Goal: Task Accomplishment & Management: Use online tool/utility

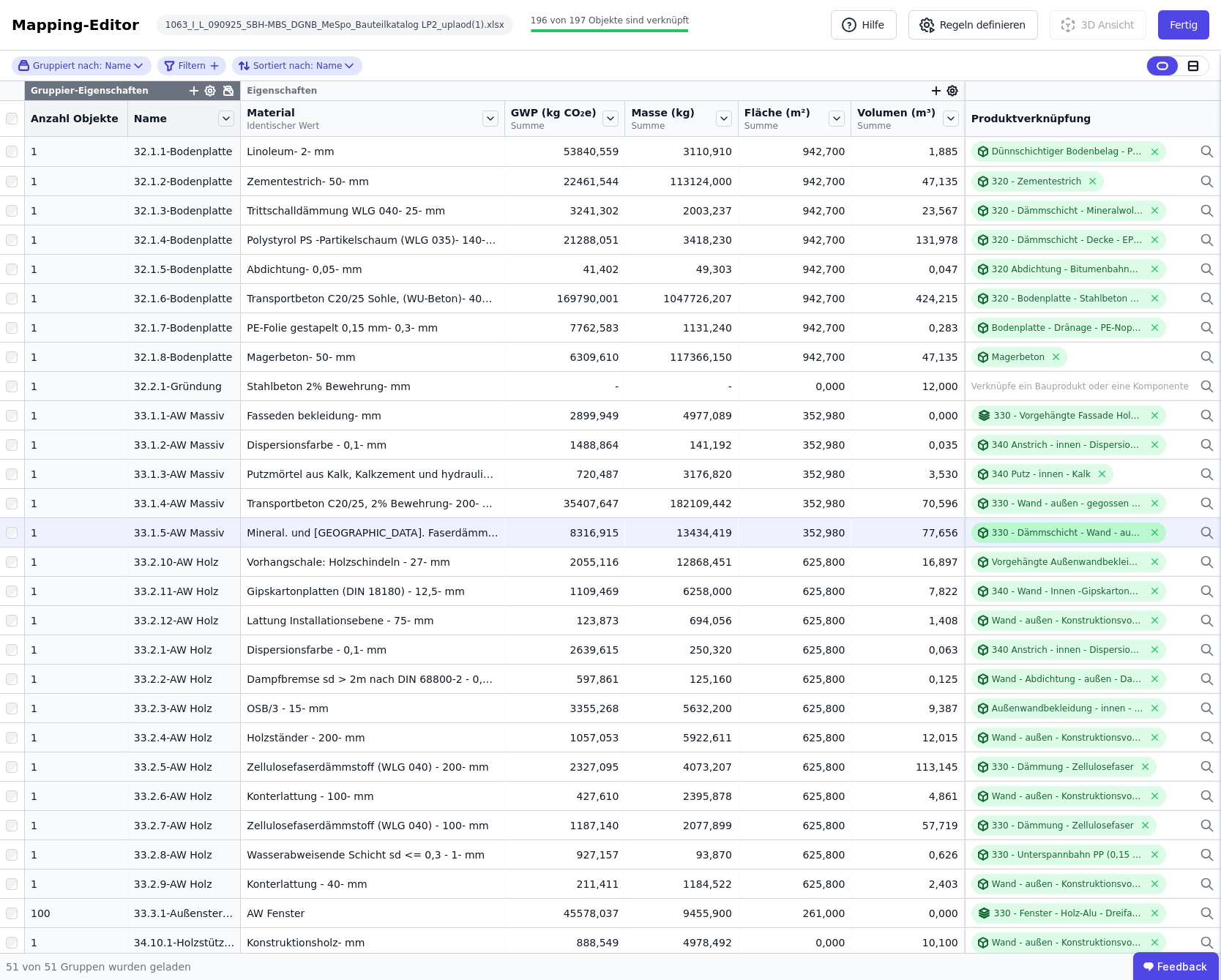
click at [1011, 535] on div "330 - Dämmschicht - Wand - außen - Holzfaserdämmplatten - 50a" at bounding box center [1068, 532] width 151 height 12
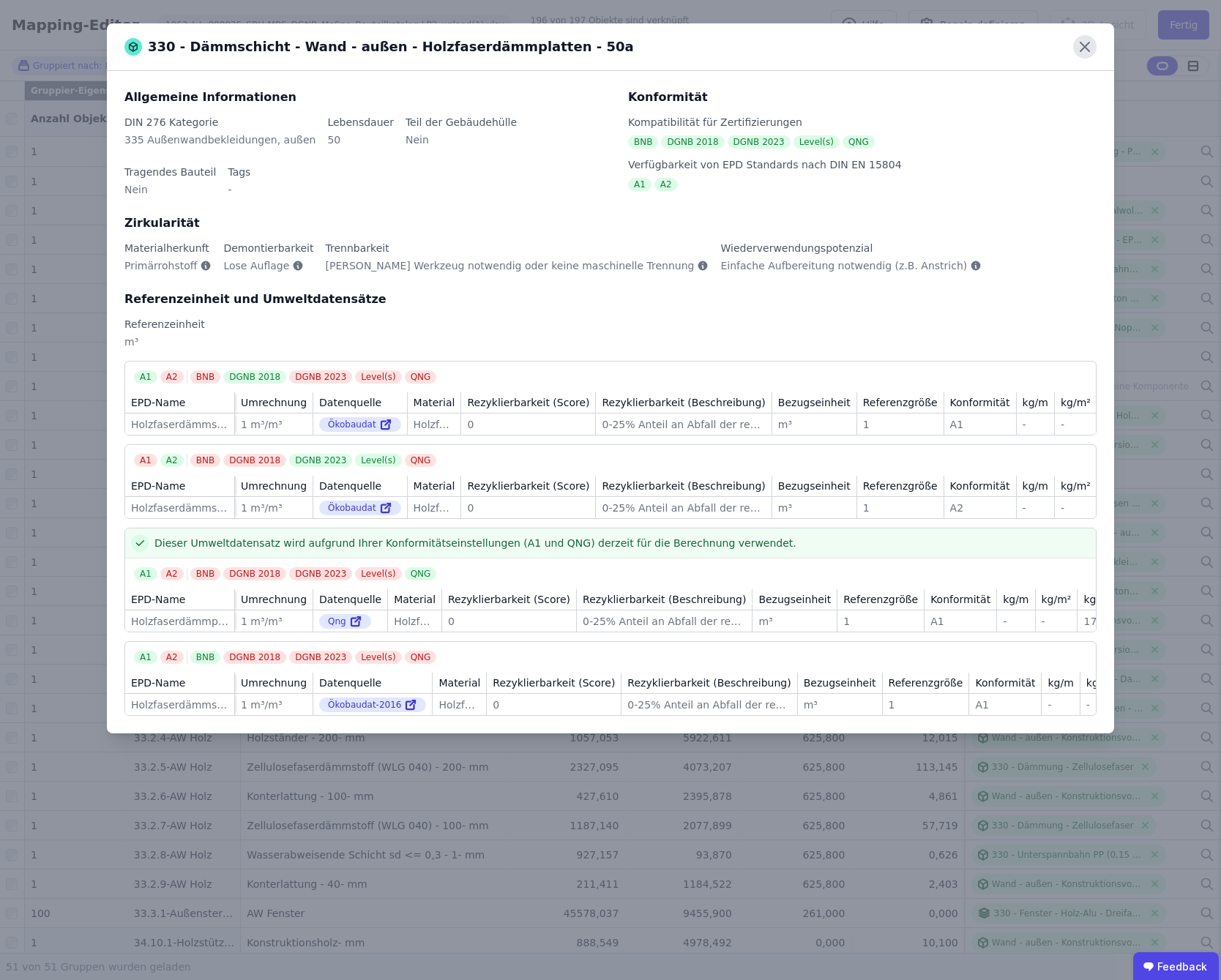
click at [1084, 49] on icon at bounding box center [1085, 47] width 23 height 23
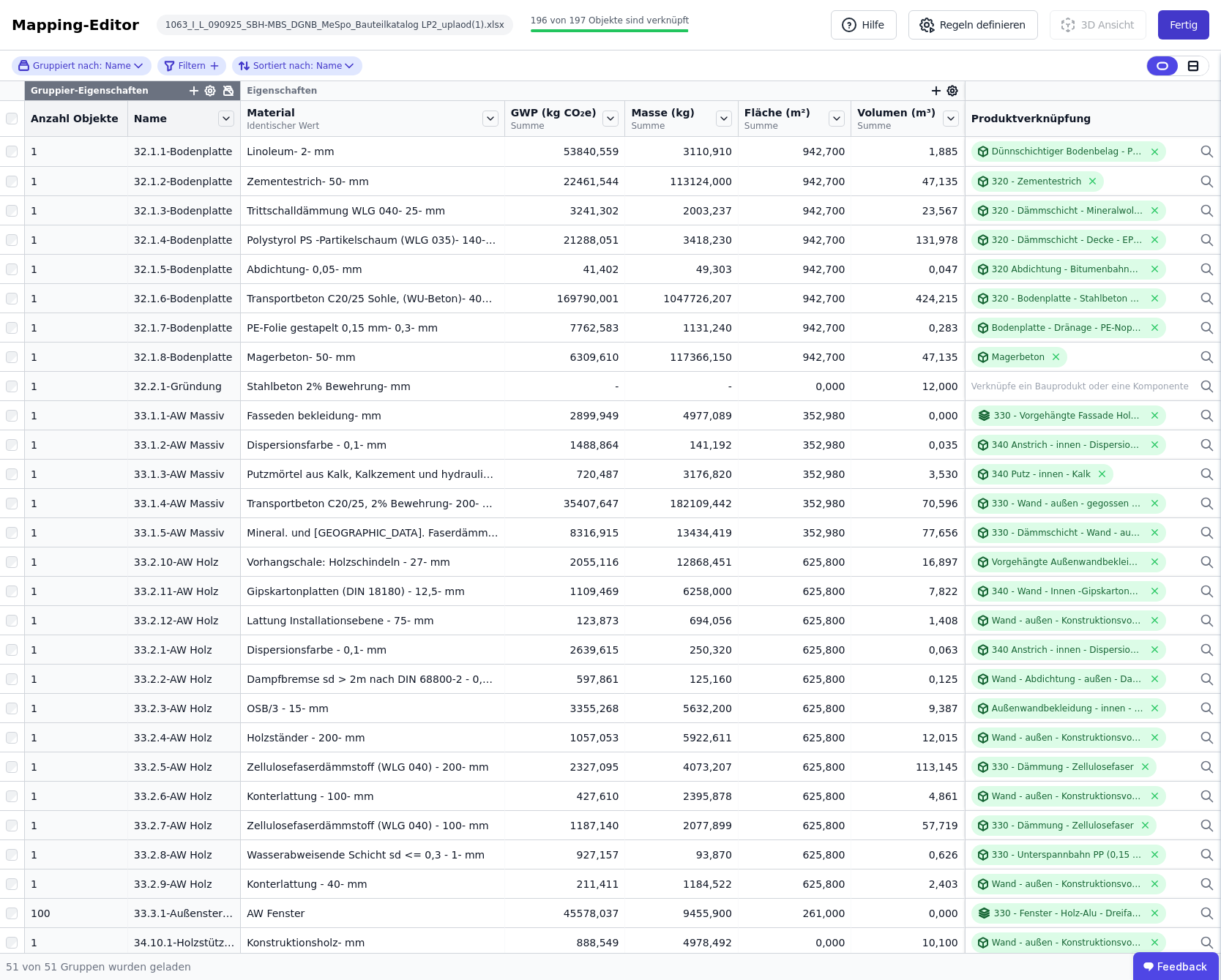
click at [1188, 30] on button "Fertig" at bounding box center [1184, 24] width 52 height 29
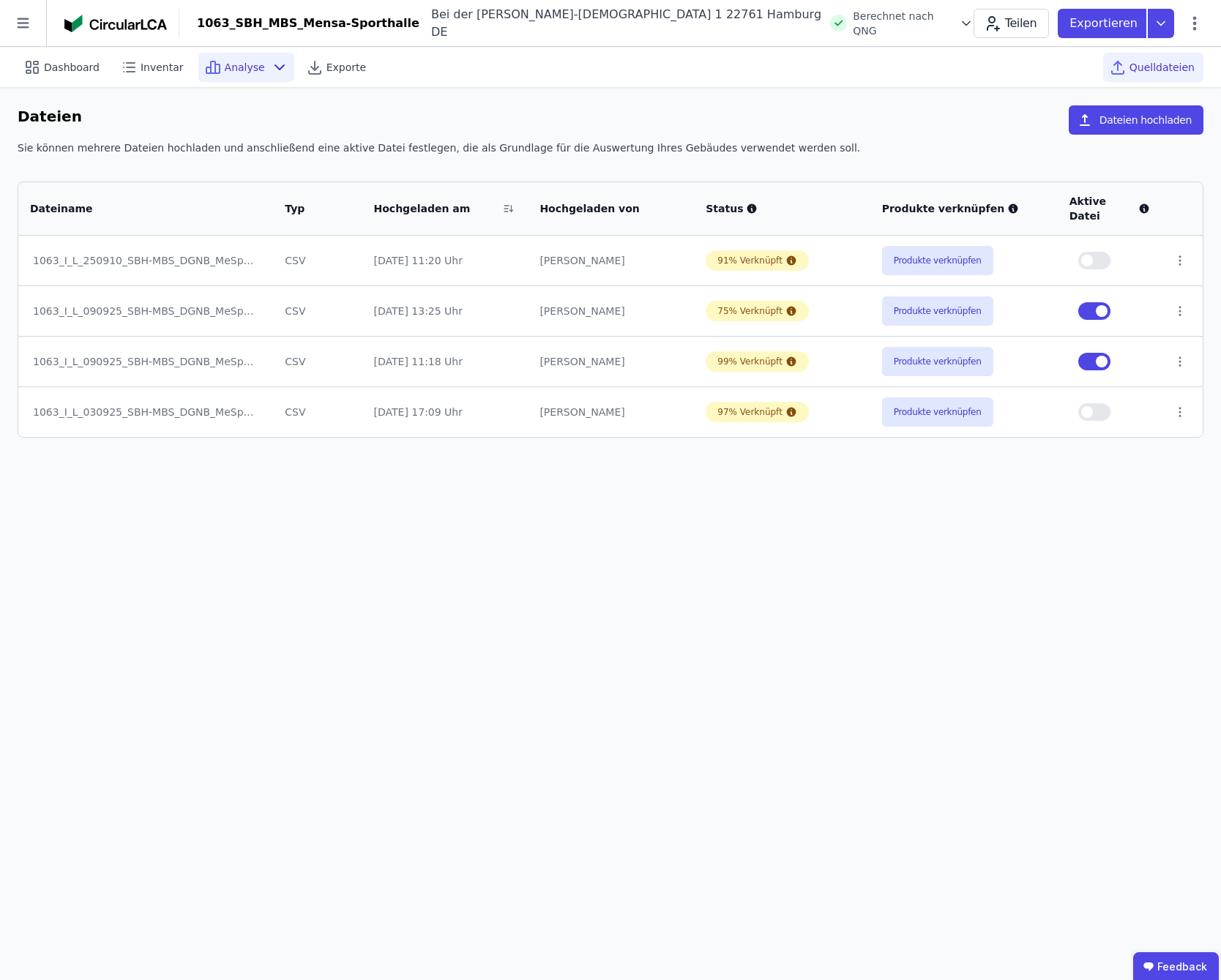
click at [271, 67] on icon at bounding box center [279, 67] width 17 height 17
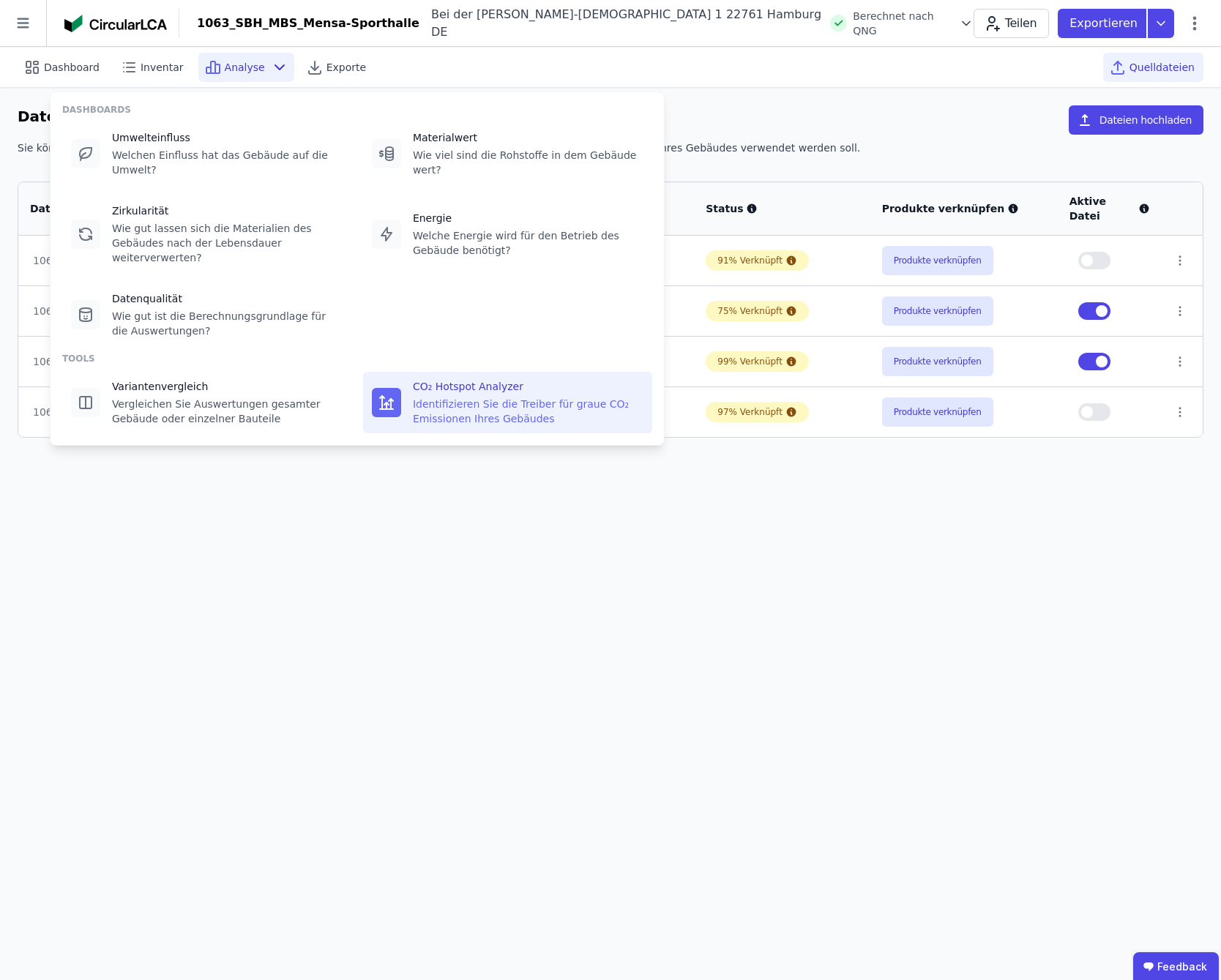
click at [452, 397] on div "Identifizieren Sie die Treiber für graue CO₂ Emissionen Ihres Gebäudes" at bounding box center [528, 411] width 231 height 29
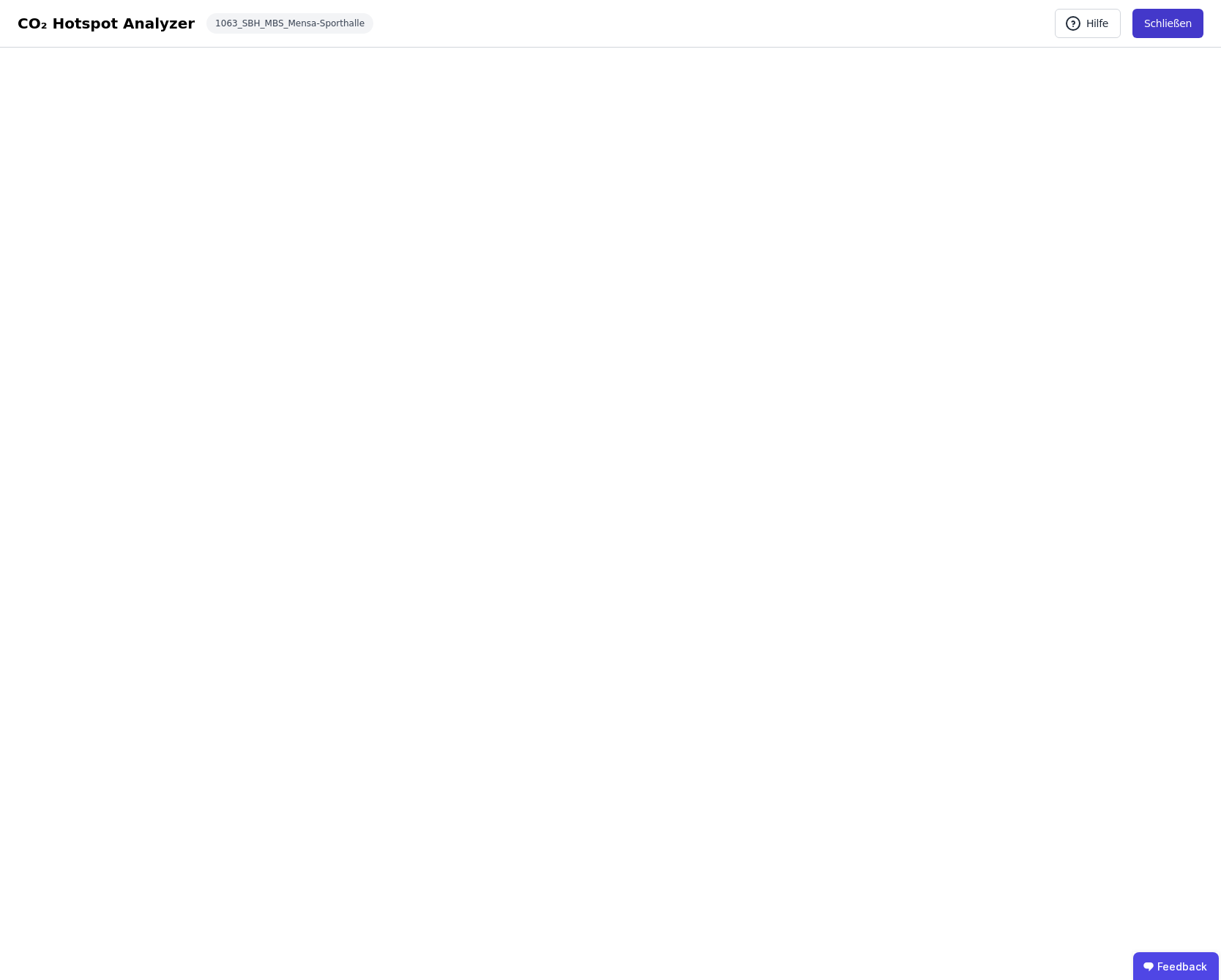
click at [1174, 21] on button "Schließen" at bounding box center [1168, 23] width 71 height 29
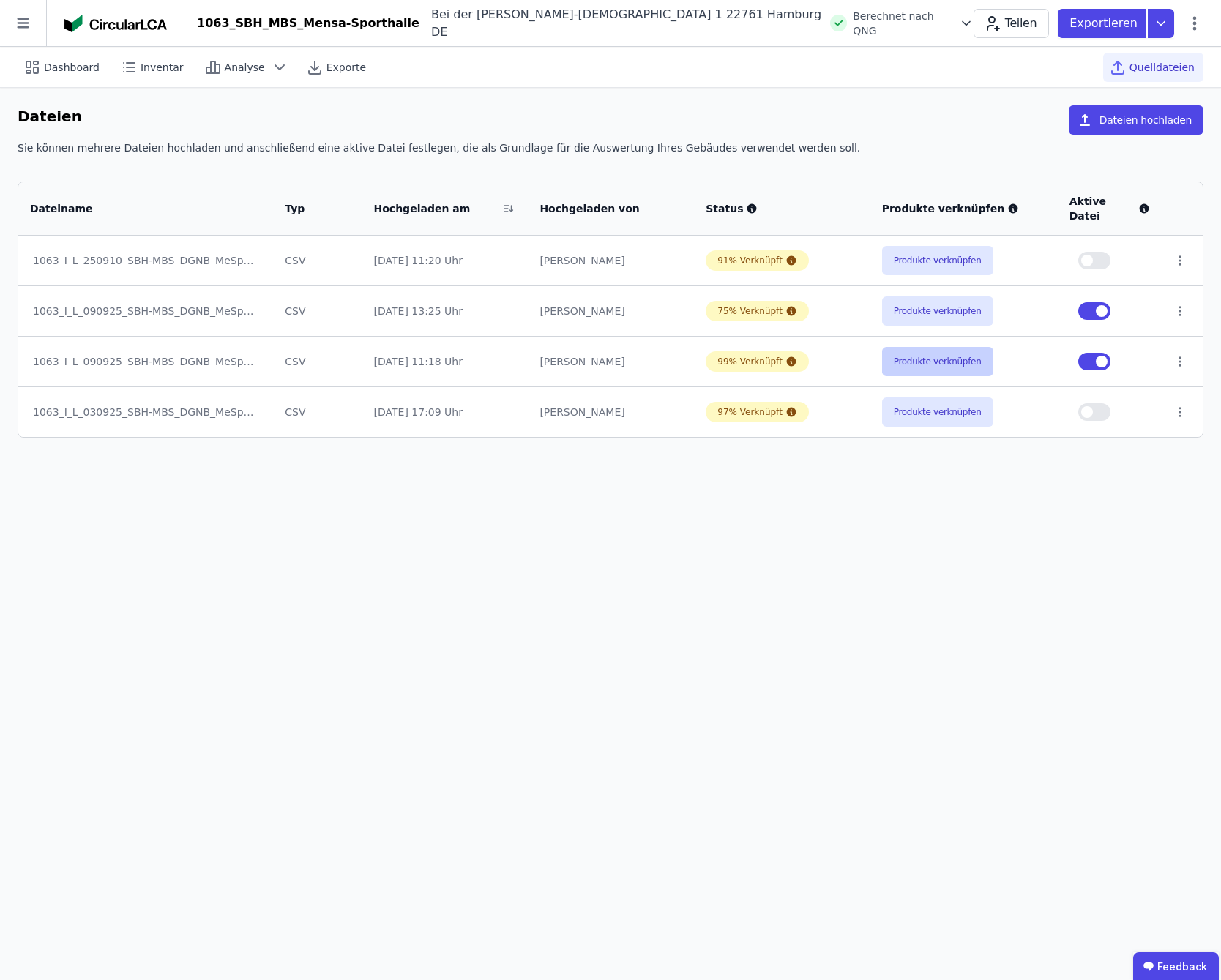
click at [910, 351] on button "Produkte verknüpfen" at bounding box center [938, 361] width 112 height 29
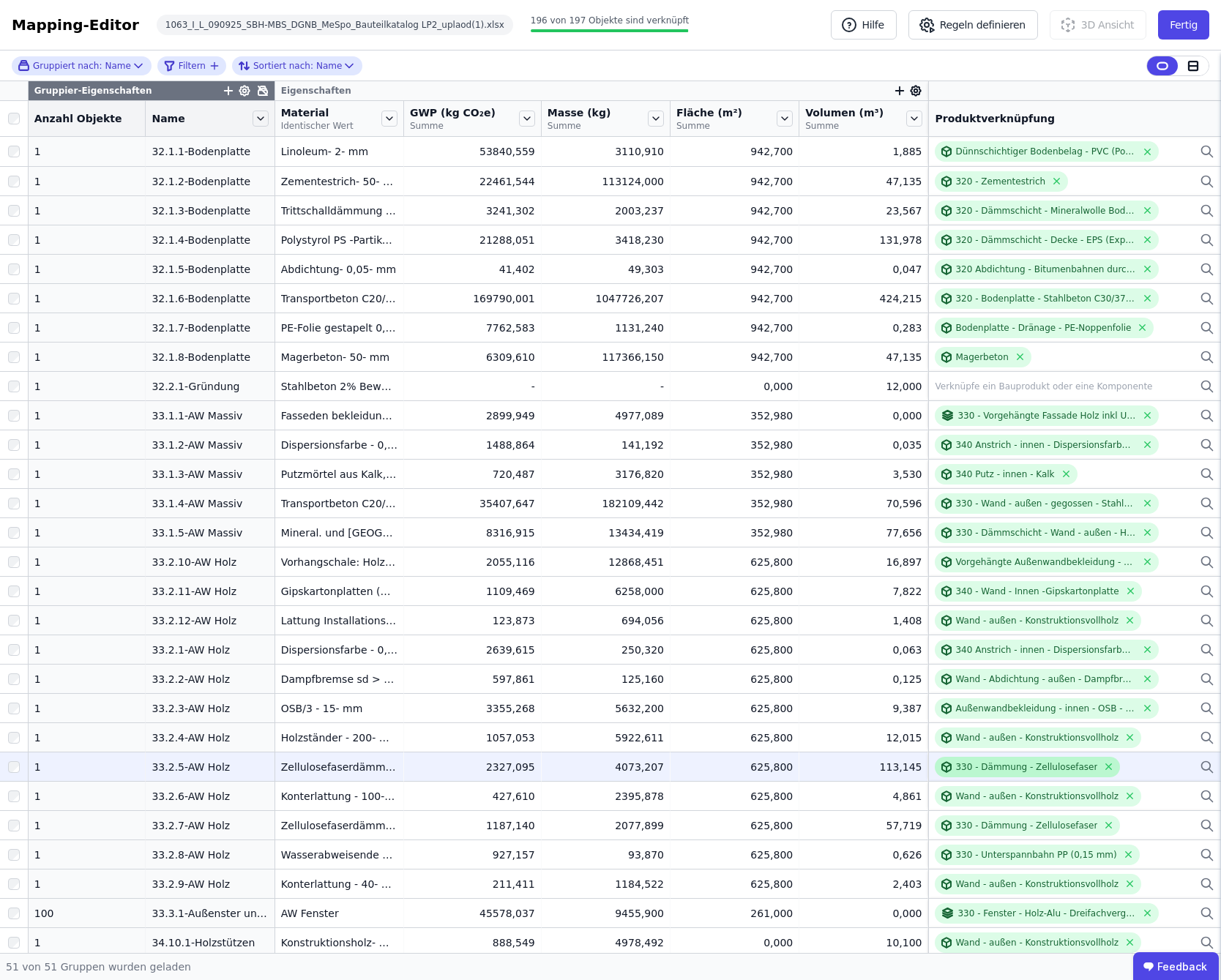
click at [1008, 767] on div "330 - Dämmung - Zellulosefaser" at bounding box center [1026, 767] width 142 height 12
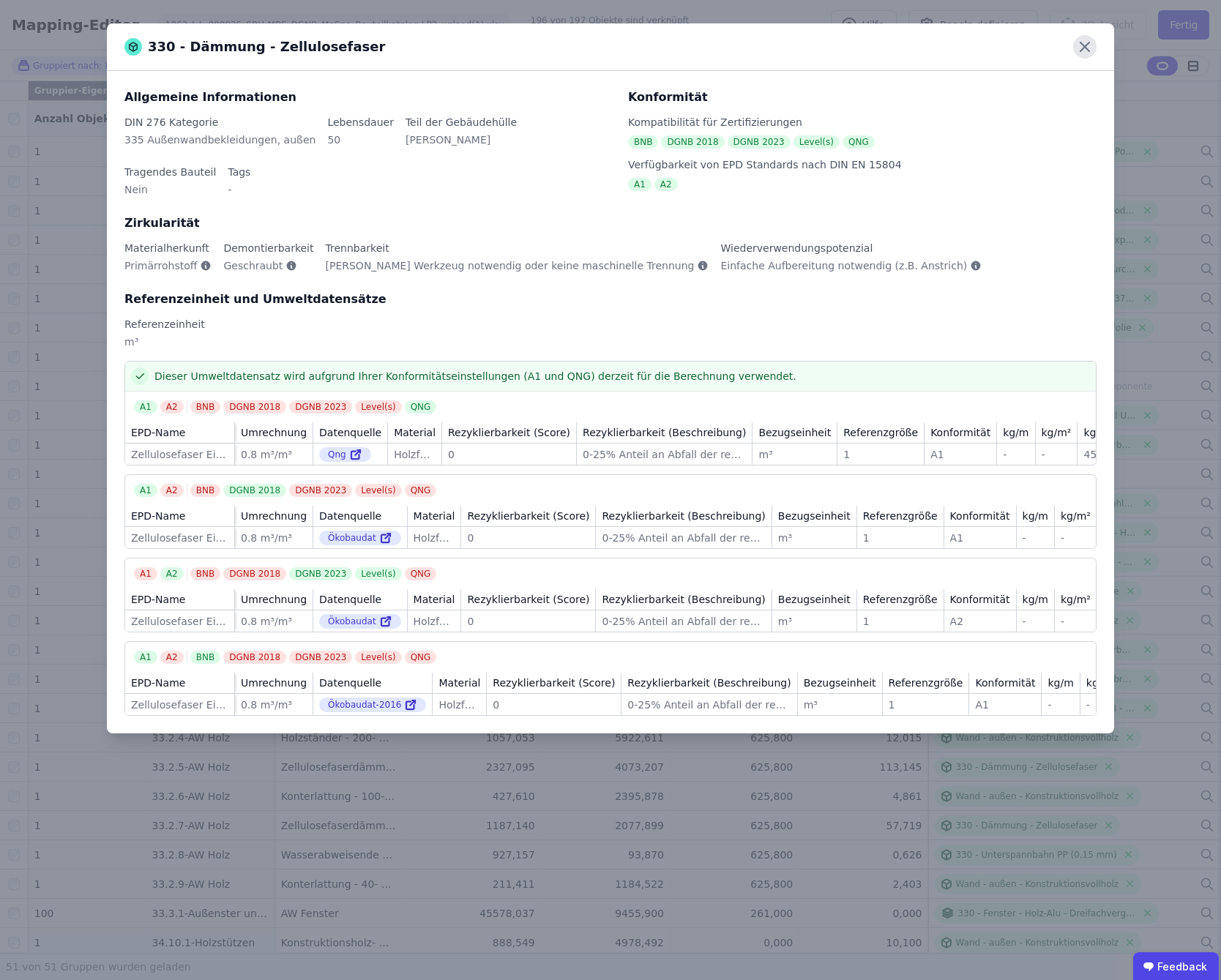
click at [1084, 49] on icon at bounding box center [1085, 47] width 9 height 9
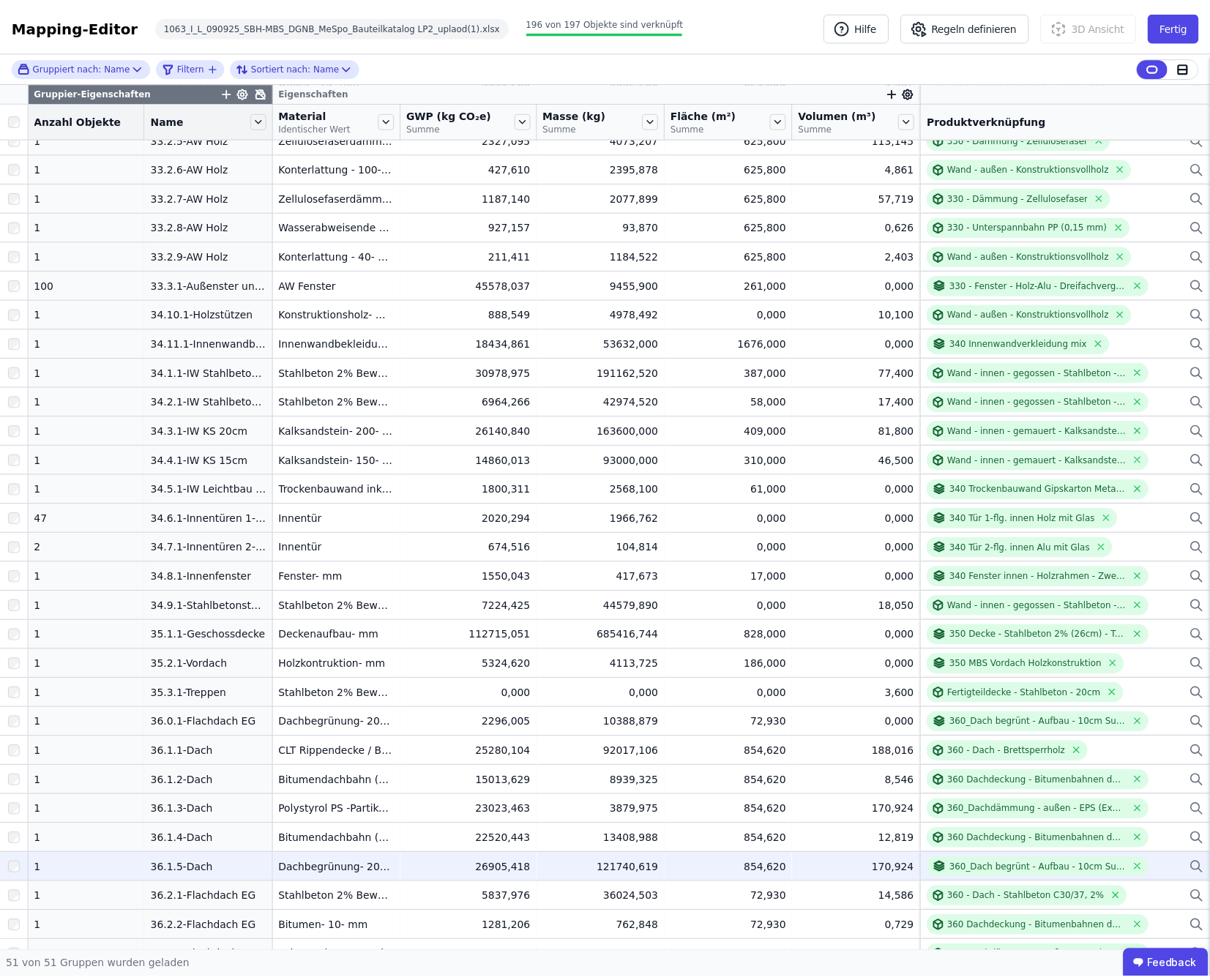
scroll to position [677, 0]
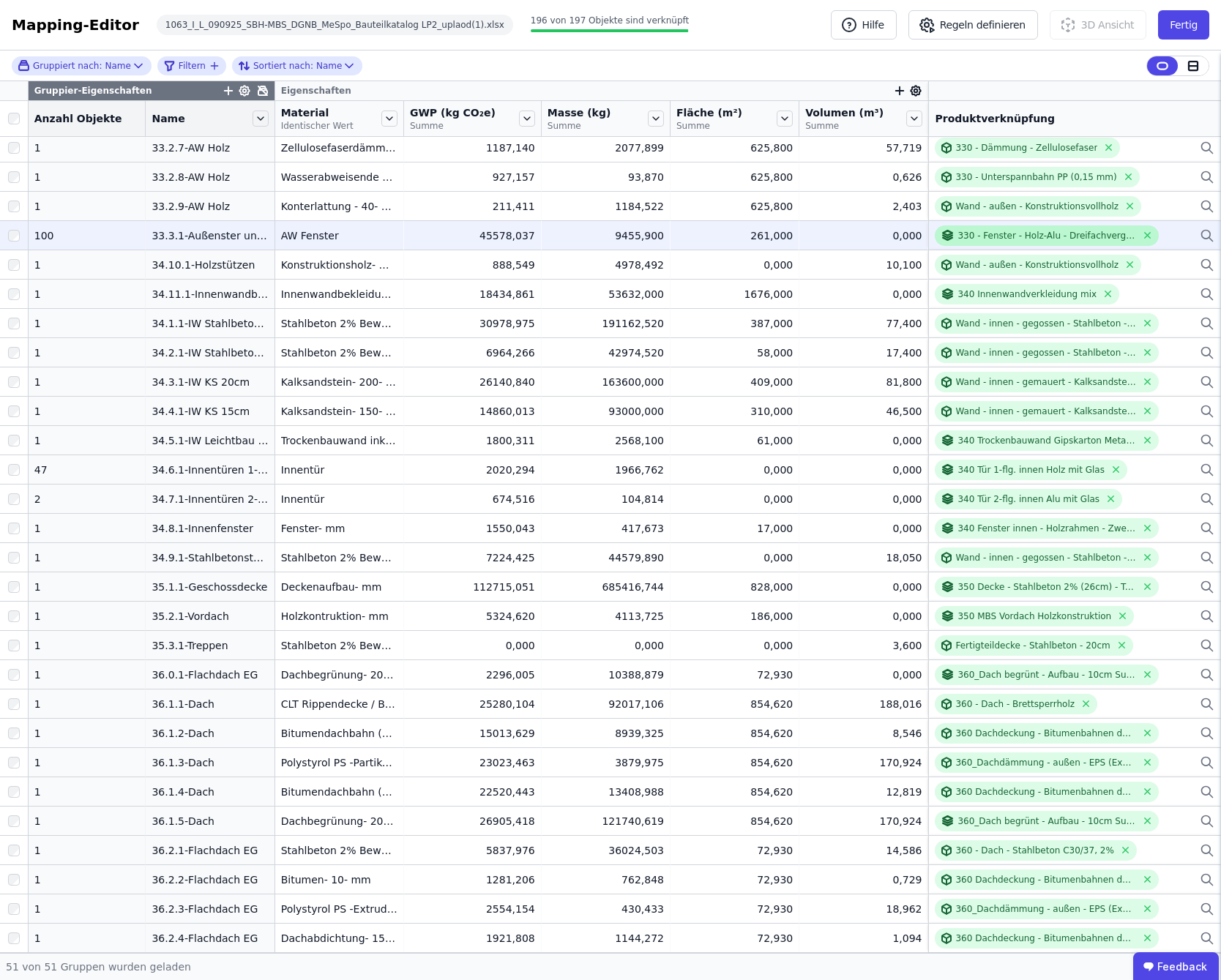
click at [1004, 240] on div "330 - Fenster - Holz-Alu - Dreifachverglasung; inkl Beschlag, Fensterbrett, - m²" at bounding box center [1046, 235] width 178 height 12
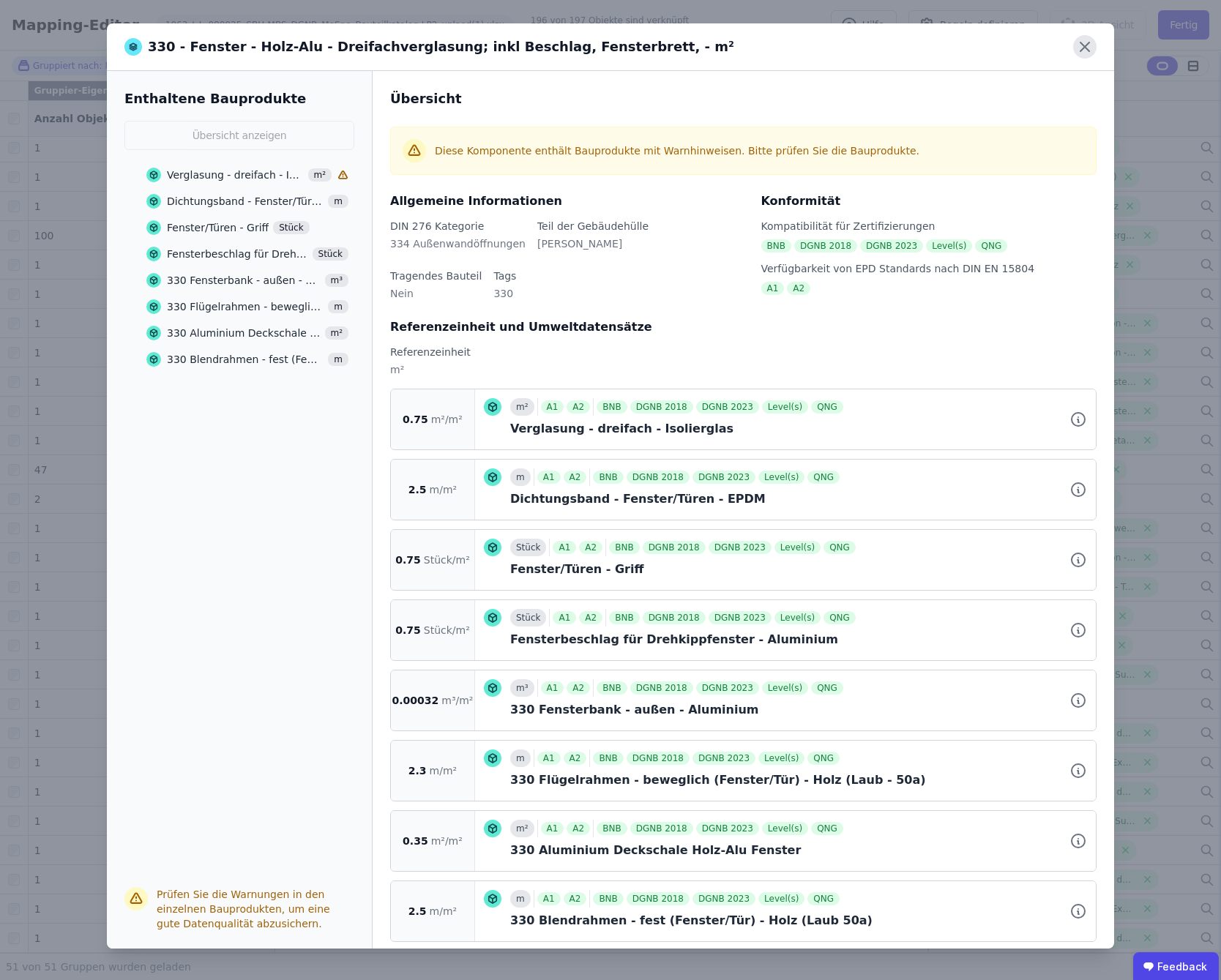
click at [1084, 47] on icon at bounding box center [1085, 47] width 9 height 9
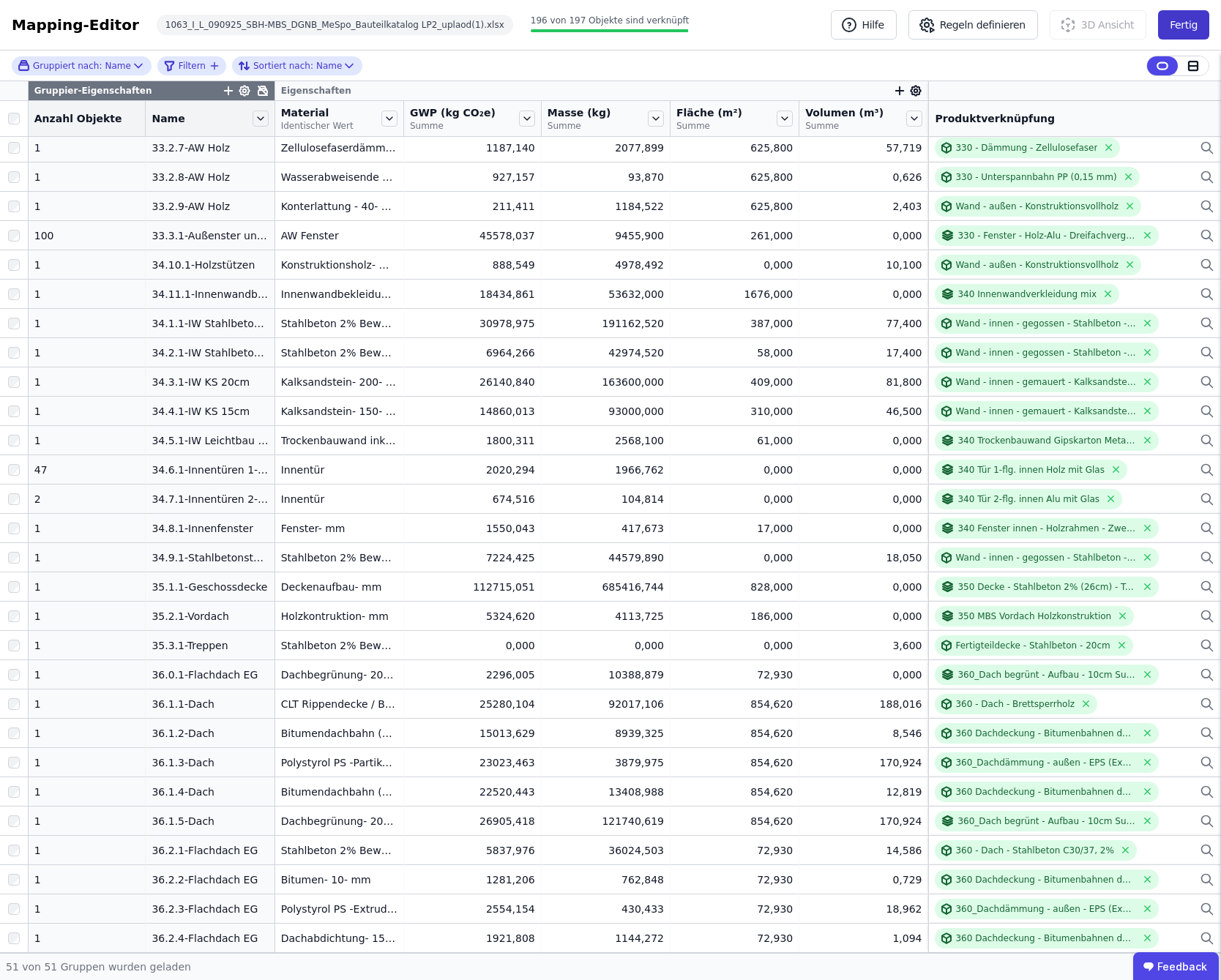
click at [1197, 26] on button "Fertig" at bounding box center [1184, 24] width 52 height 29
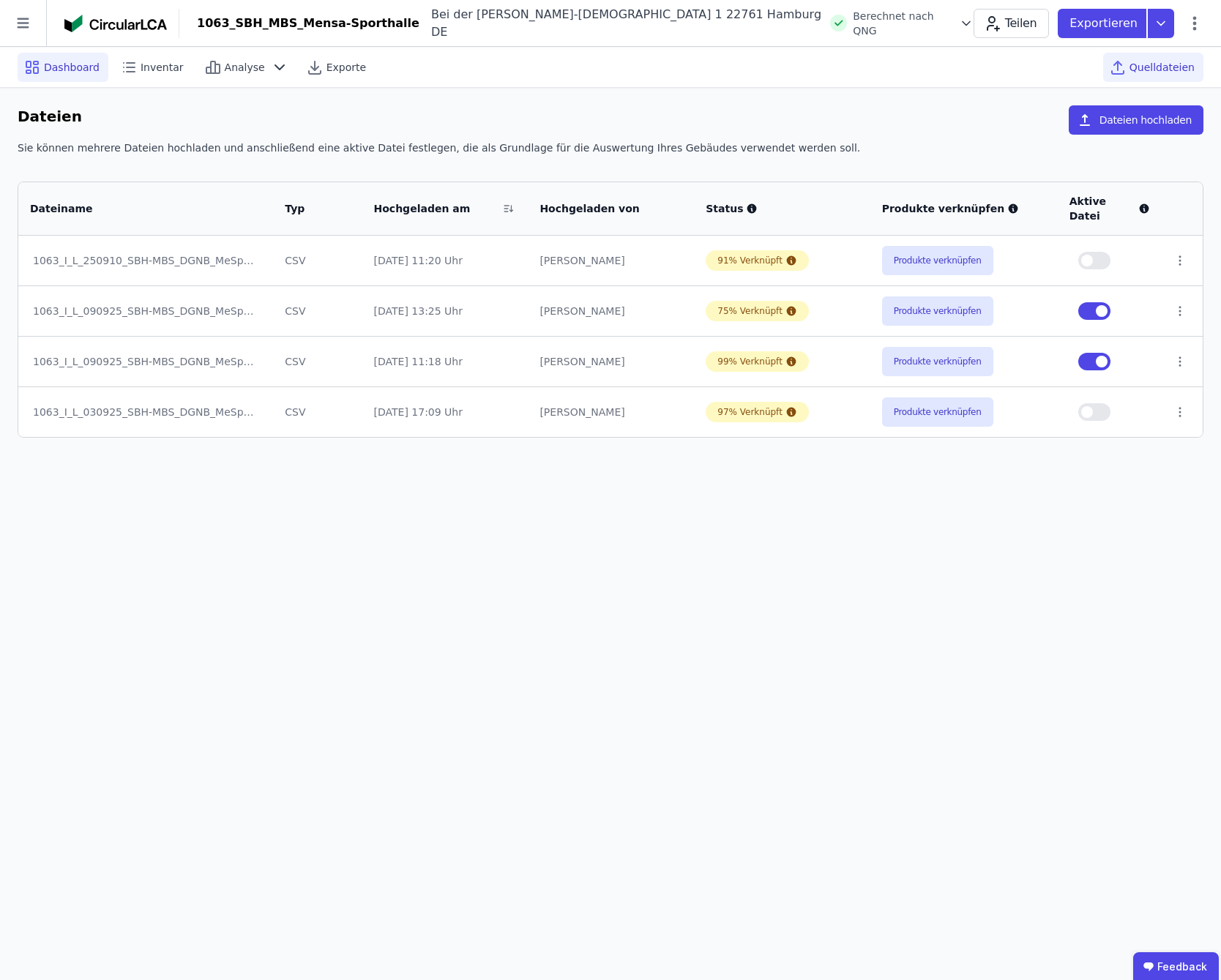
click at [78, 62] on span "Dashboard" at bounding box center [72, 67] width 56 height 15
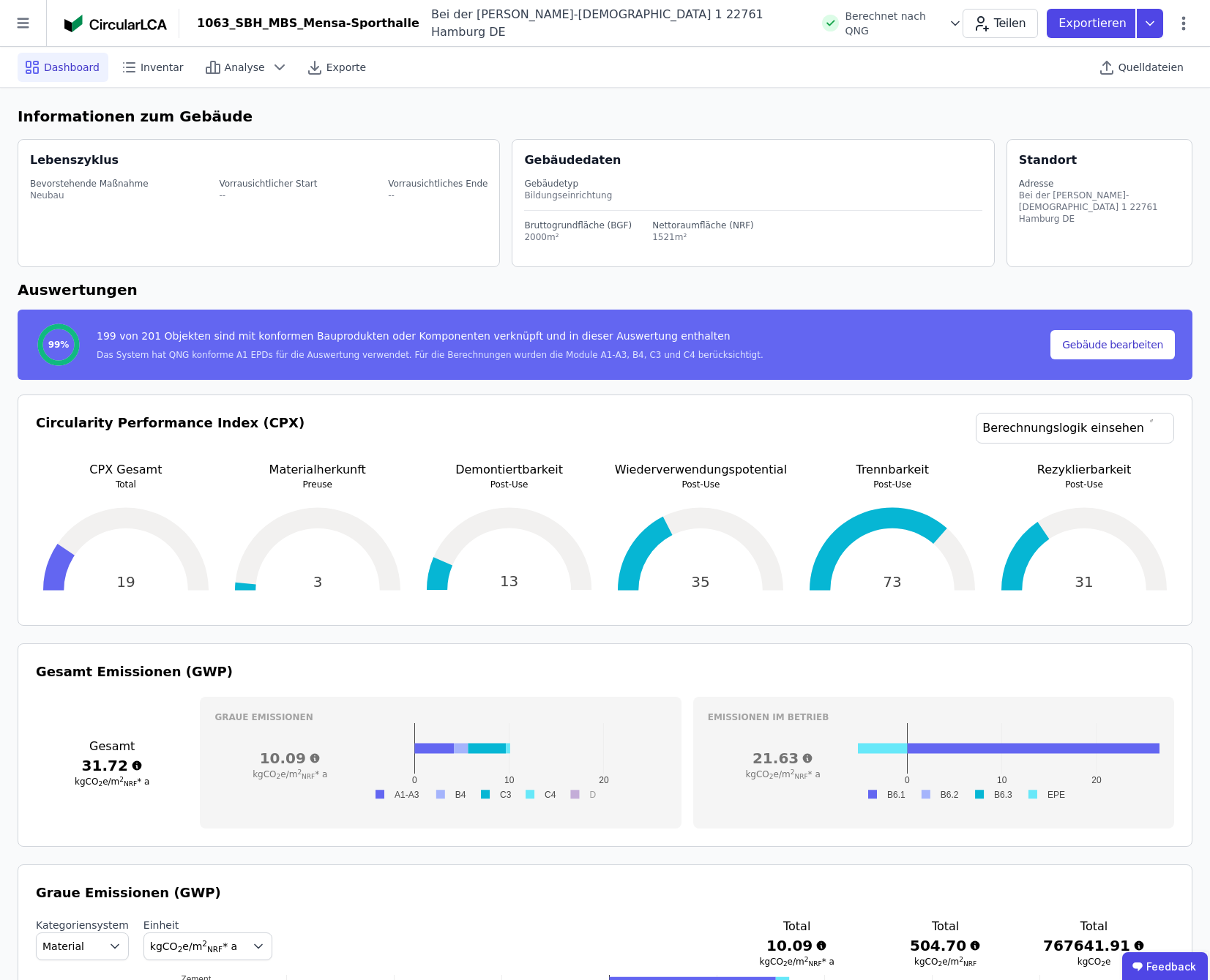
click at [513, 111] on h6 "Informationen zum Gebäude" at bounding box center [605, 116] width 1175 height 22
click at [272, 274] on div "Lebenszyklus Bevorstehende Maßnahme Neubau Vorrausichtlicher Start -- Vorrausic…" at bounding box center [605, 205] width 1175 height 146
click at [260, 286] on h6 "Auswertungen" at bounding box center [605, 290] width 1175 height 22
